Goal: Information Seeking & Learning: Learn about a topic

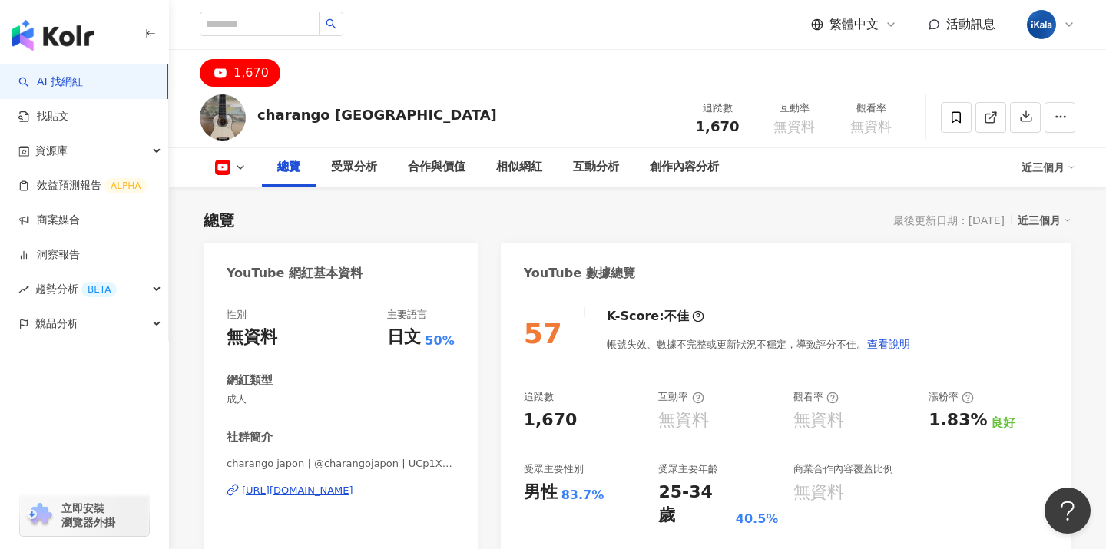
click at [232, 167] on button at bounding box center [231, 167] width 62 height 15
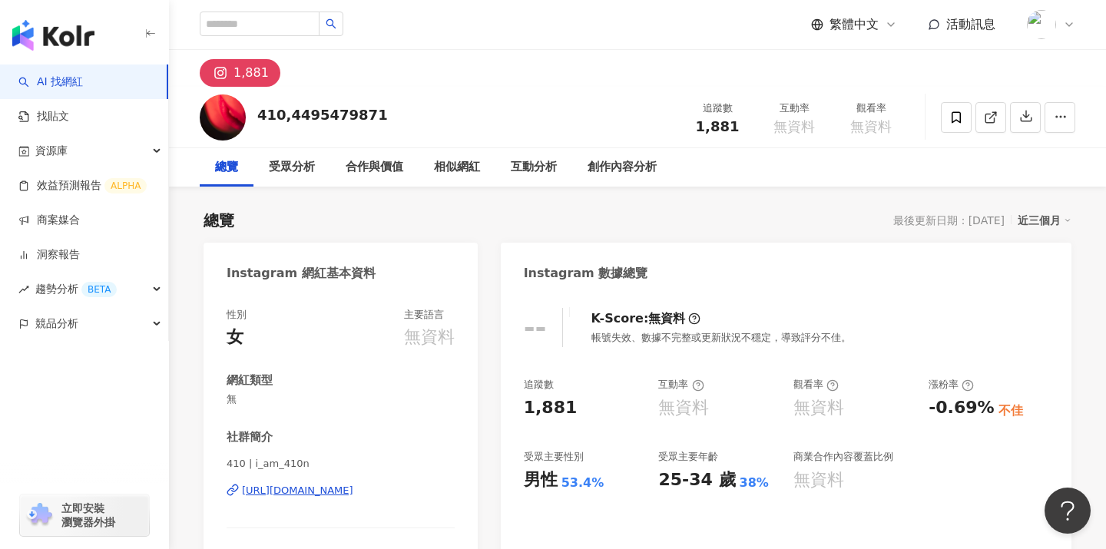
click at [246, 171] on div "總覽" at bounding box center [227, 167] width 54 height 38
click at [253, 83] on div "1,881" at bounding box center [250, 73] width 35 height 22
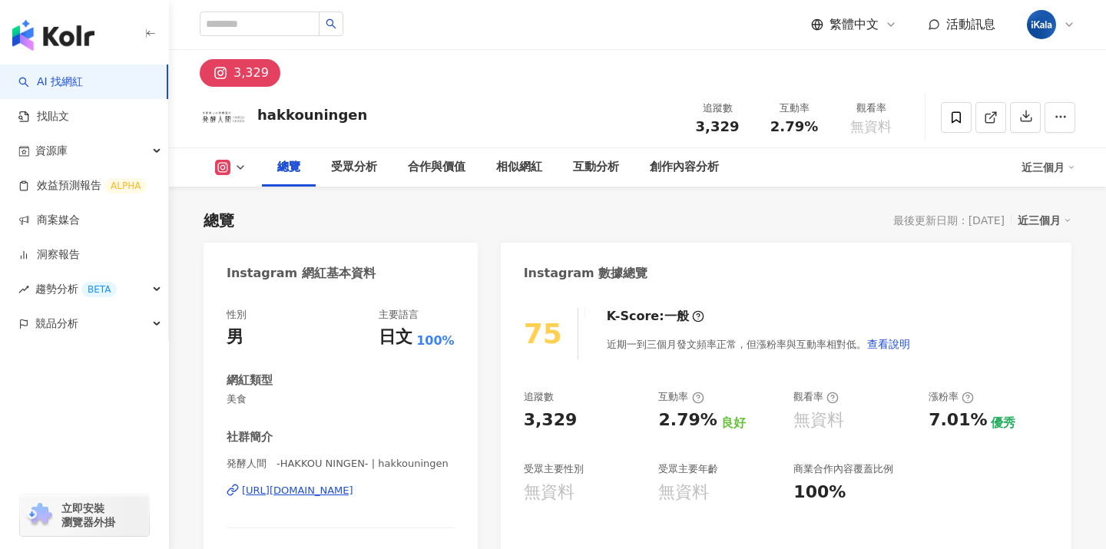
click at [232, 169] on button at bounding box center [231, 167] width 62 height 15
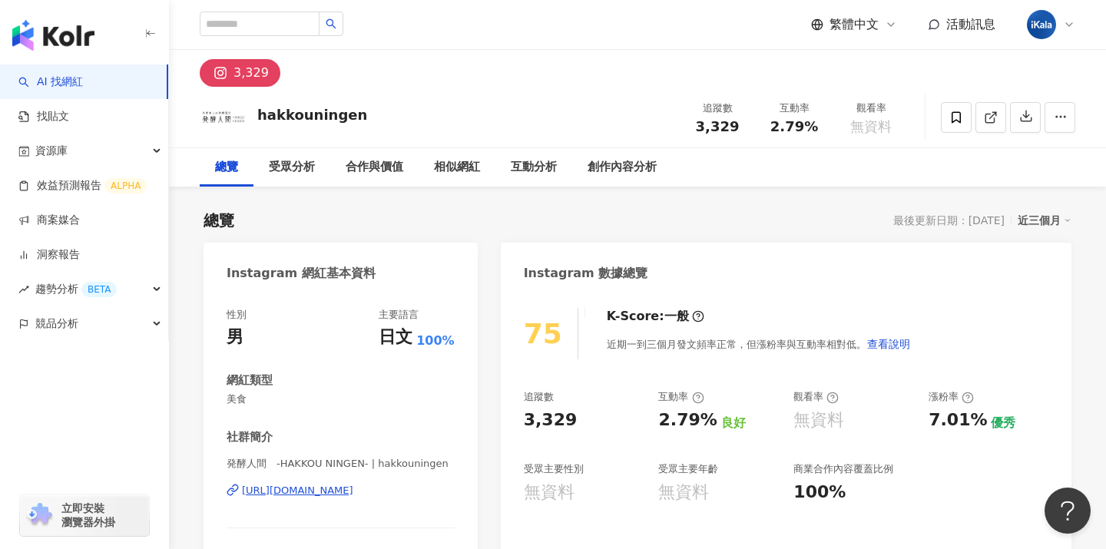
click at [239, 169] on div "總覽" at bounding box center [227, 167] width 54 height 38
